Goal: Transaction & Acquisition: Subscribe to service/newsletter

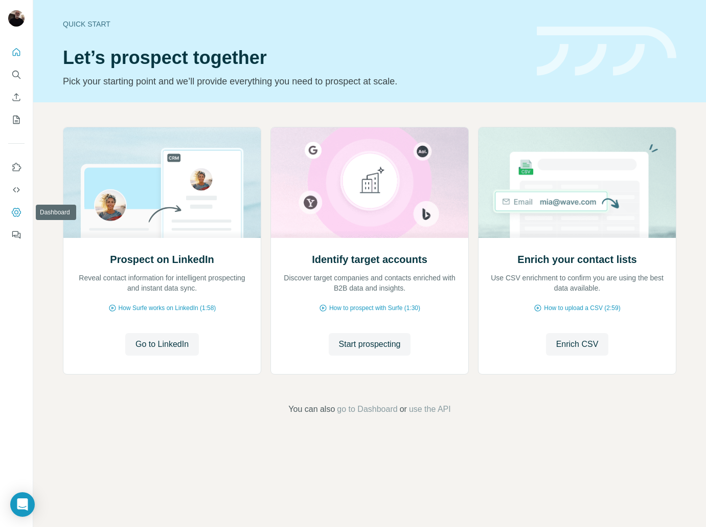
click at [16, 212] on icon "Dashboard" at bounding box center [16, 212] width 10 height 10
